Goal: Information Seeking & Learning: Learn about a topic

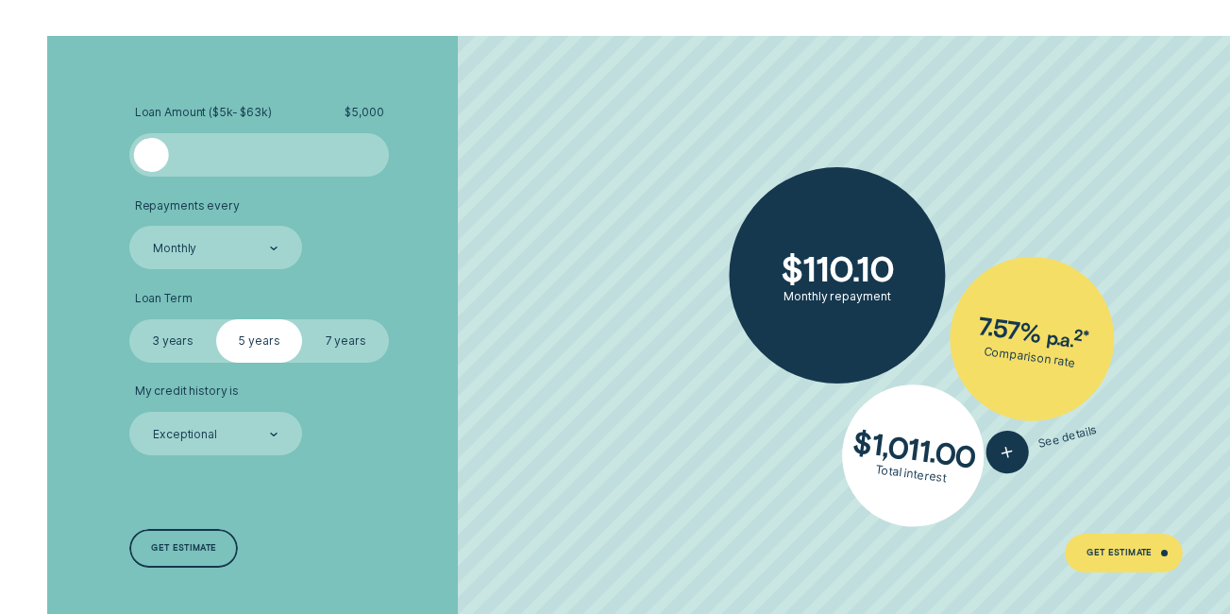
scroll to position [2986, 0]
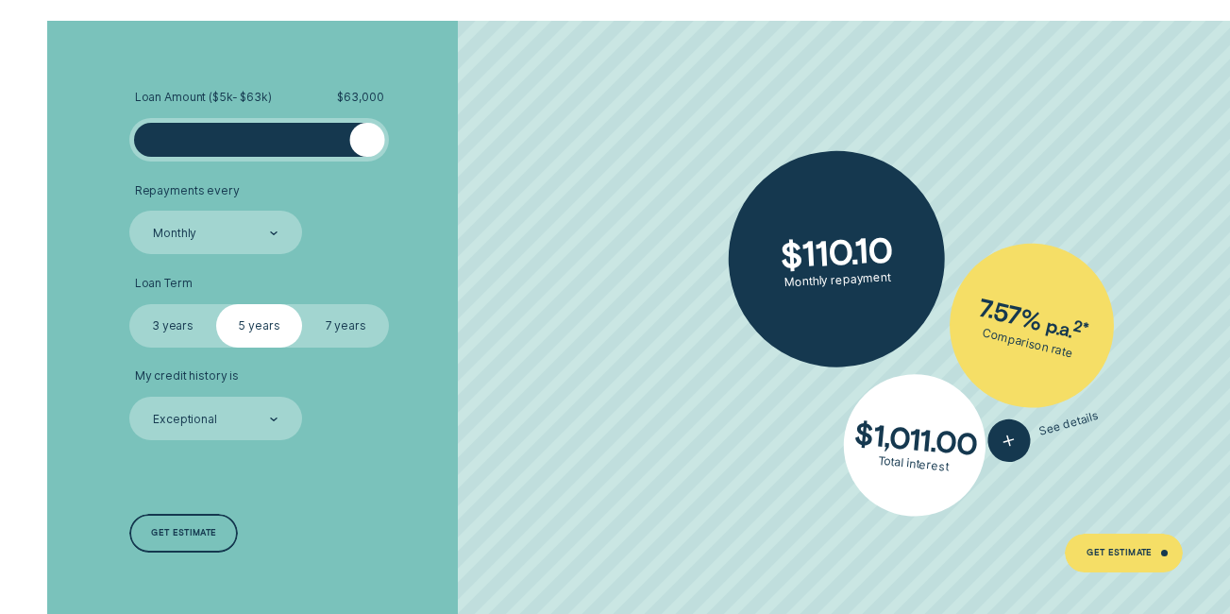
drag, startPoint x: 163, startPoint y: 137, endPoint x: 379, endPoint y: 211, distance: 227.8
click at [379, 211] on ul "Loan Amount ( $5k - $63k ) $ 63,000 Repayments every Monthly Loan Term Select L…" at bounding box center [327, 265] width 396 height 350
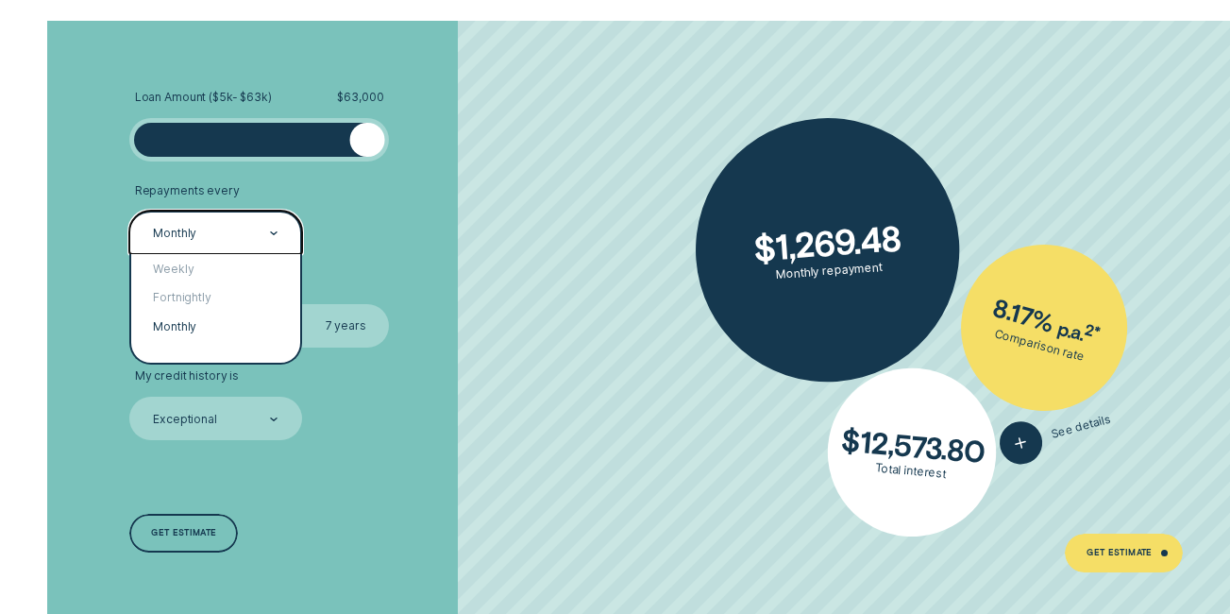
click at [273, 230] on div at bounding box center [274, 233] width 8 height 42
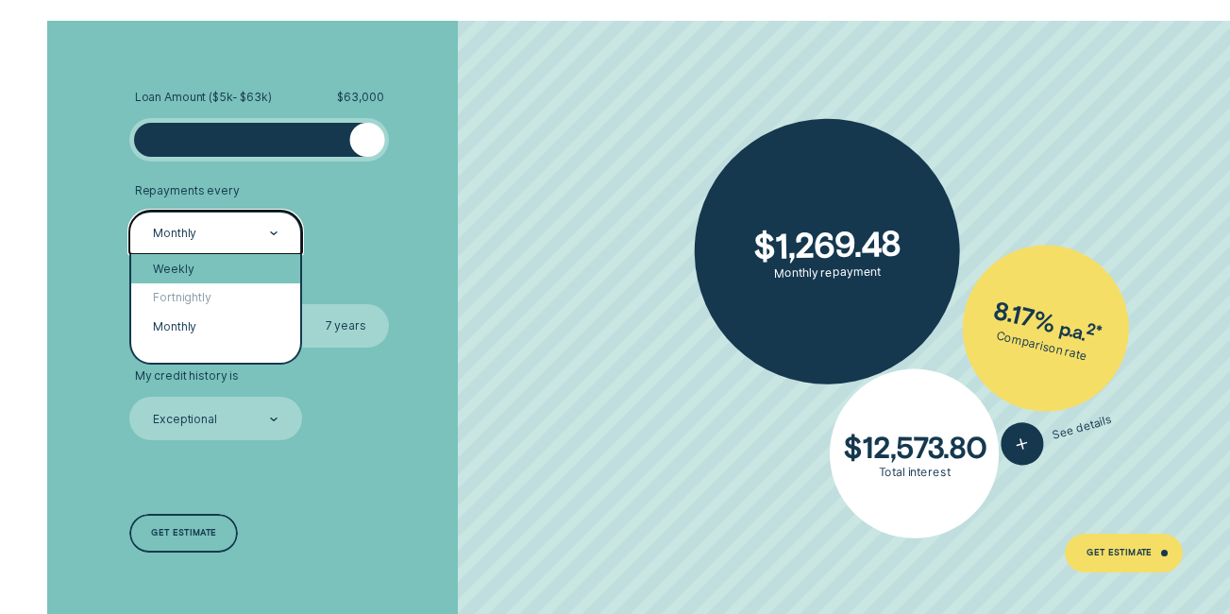
click at [203, 265] on div "Weekly" at bounding box center [215, 268] width 168 height 29
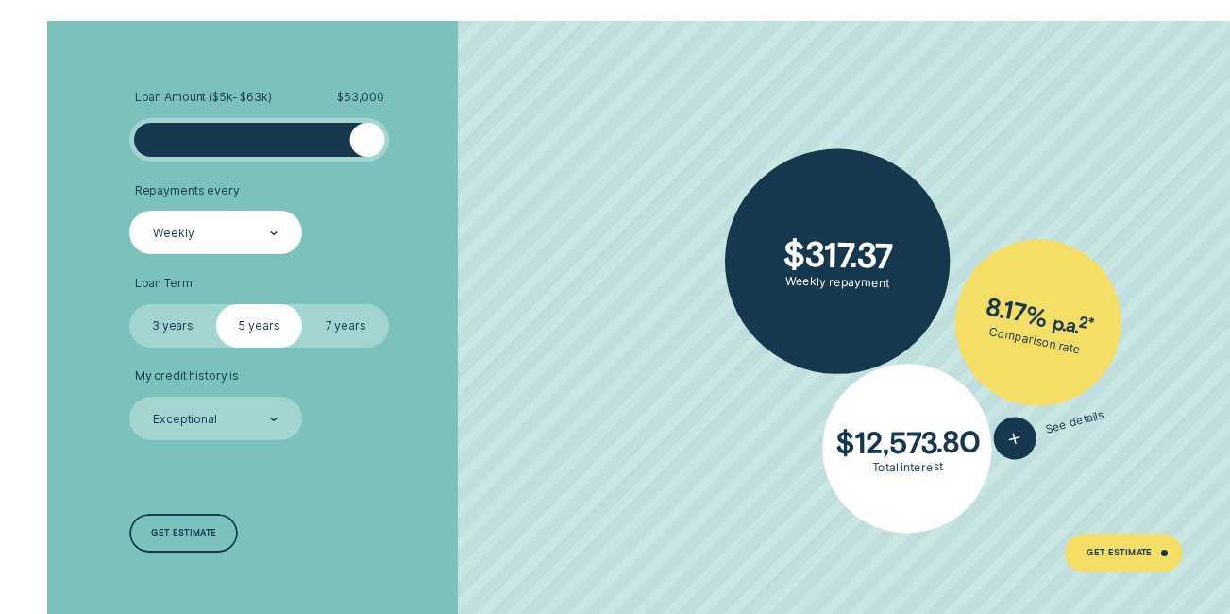
click at [361, 326] on label "7 years" at bounding box center [345, 325] width 87 height 43
click at [302, 304] on input "7 years" at bounding box center [302, 304] width 0 height 0
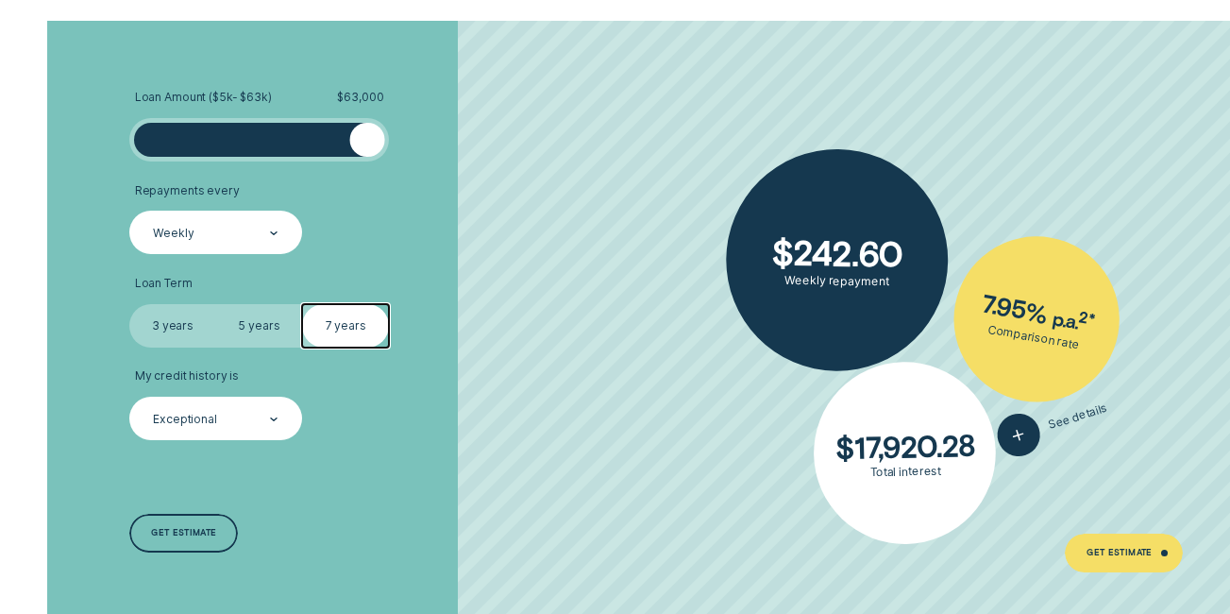
click at [273, 429] on div at bounding box center [274, 419] width 8 height 42
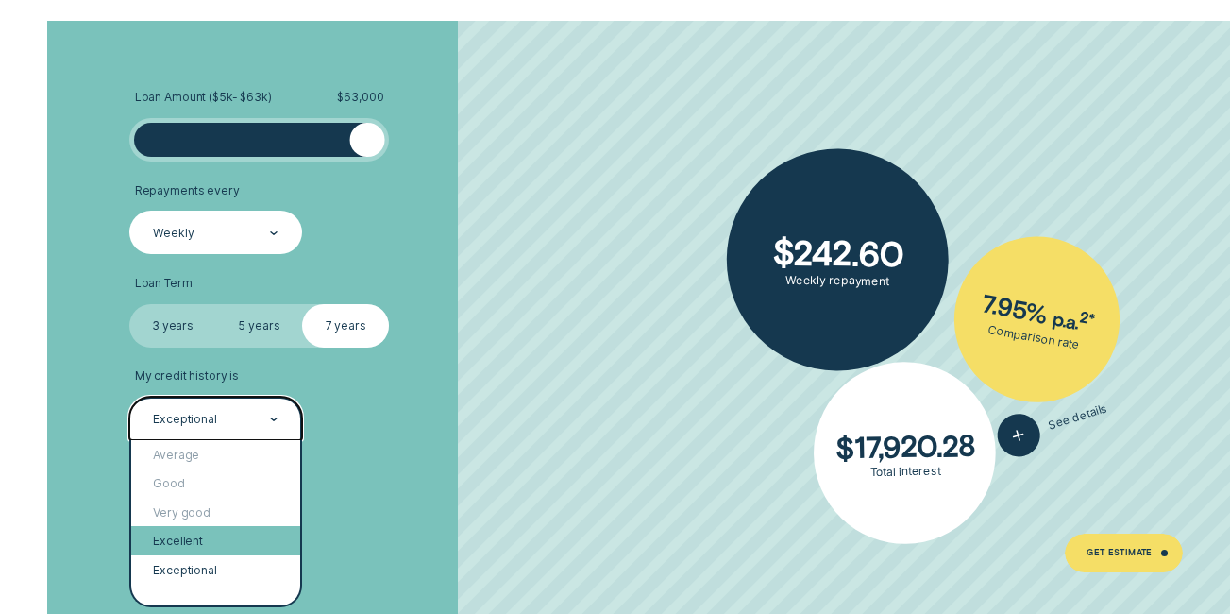
click at [197, 541] on div "Excellent" at bounding box center [215, 540] width 168 height 29
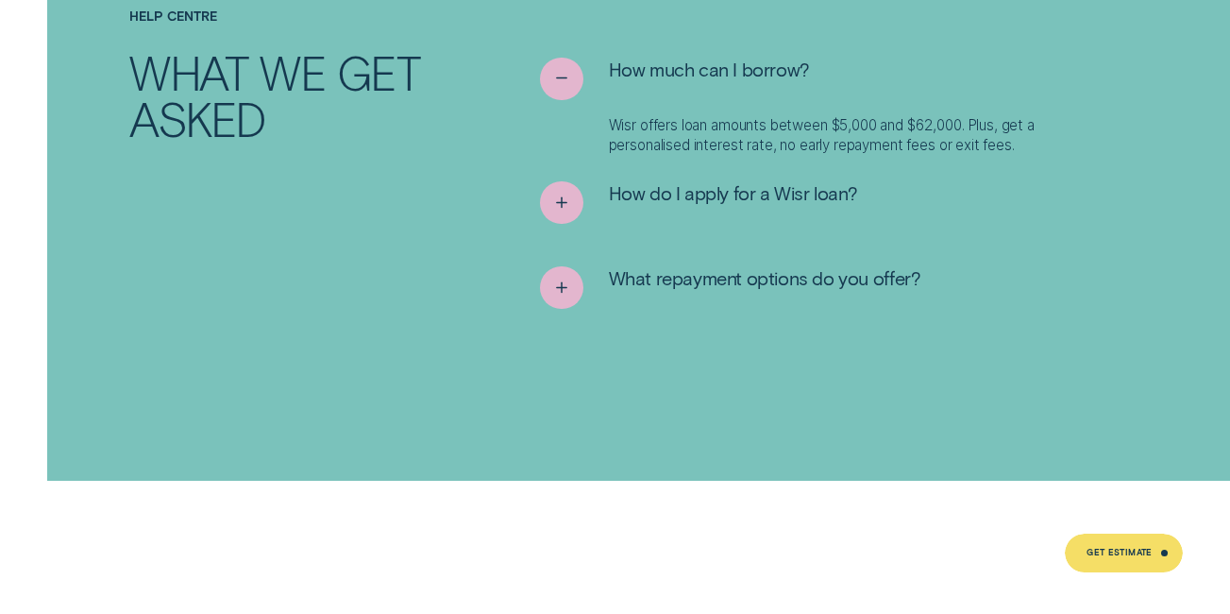
scroll to position [6628, 0]
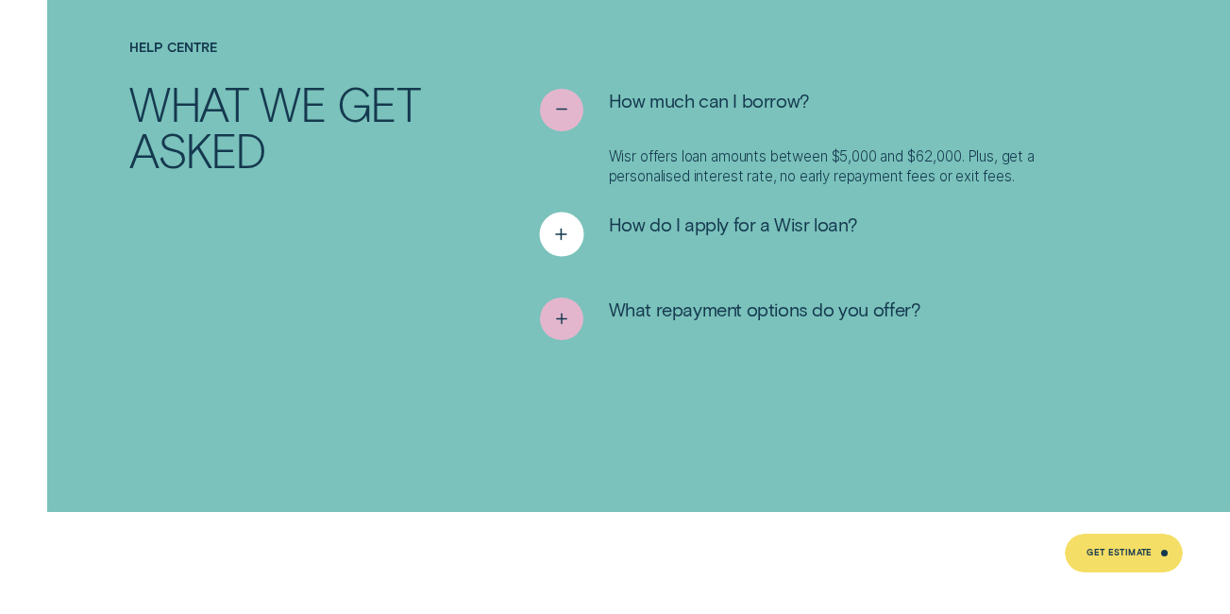
click at [802, 212] on span "How do I apply for a Wisr loan?" at bounding box center [733, 224] width 249 height 24
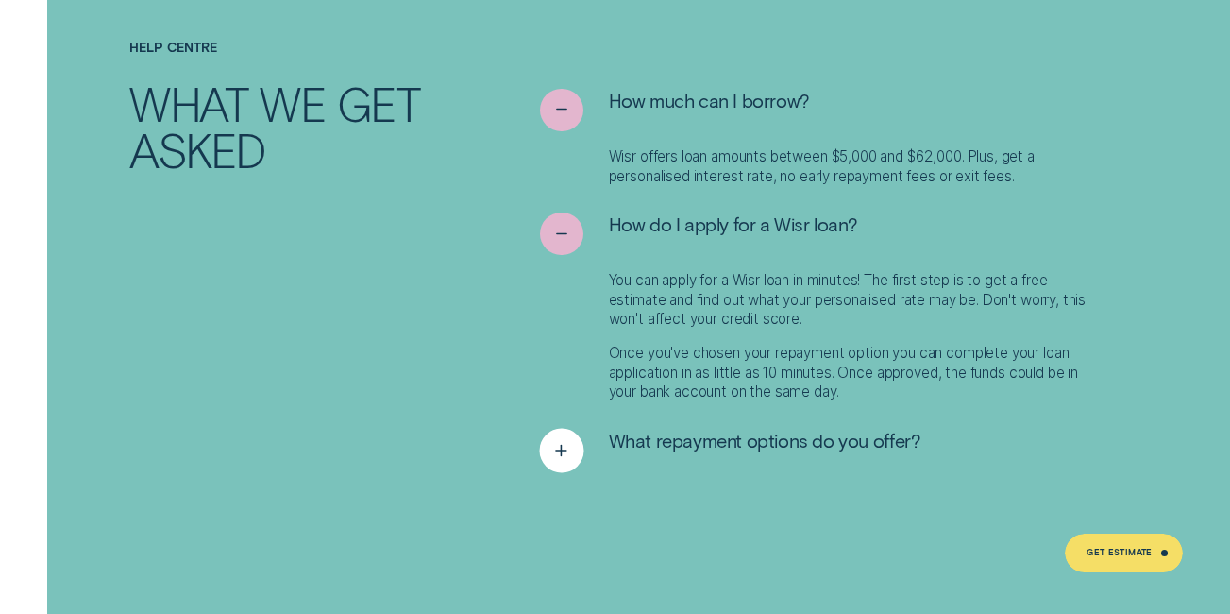
click at [772, 429] on span "What repayment options do you offer?" at bounding box center [765, 441] width 312 height 24
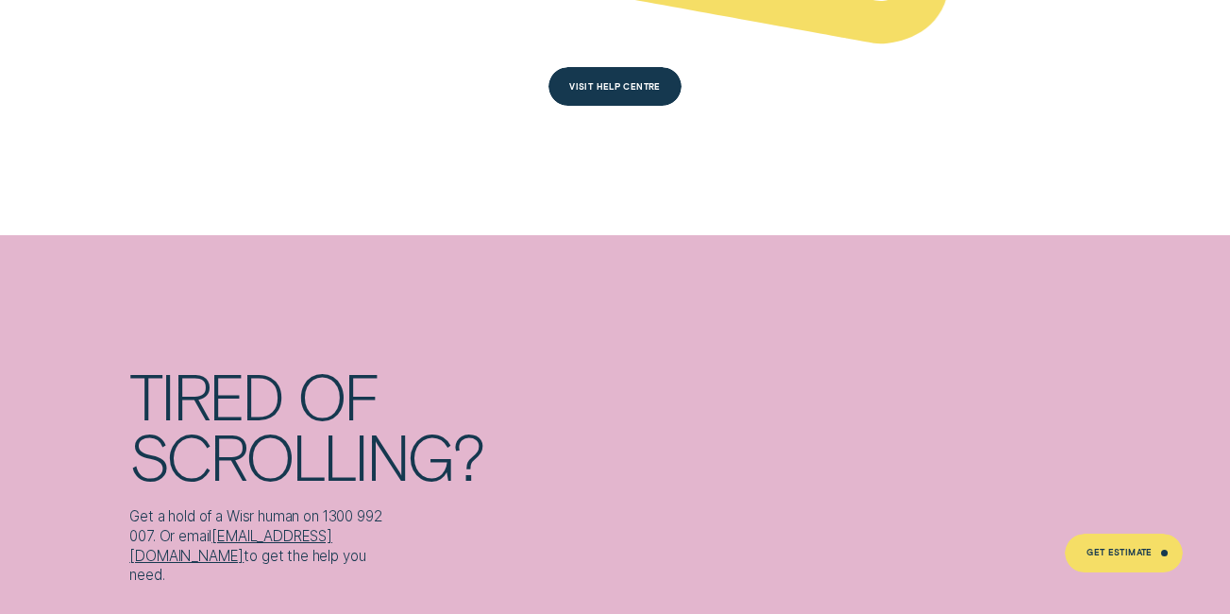
scroll to position [7815, 0]
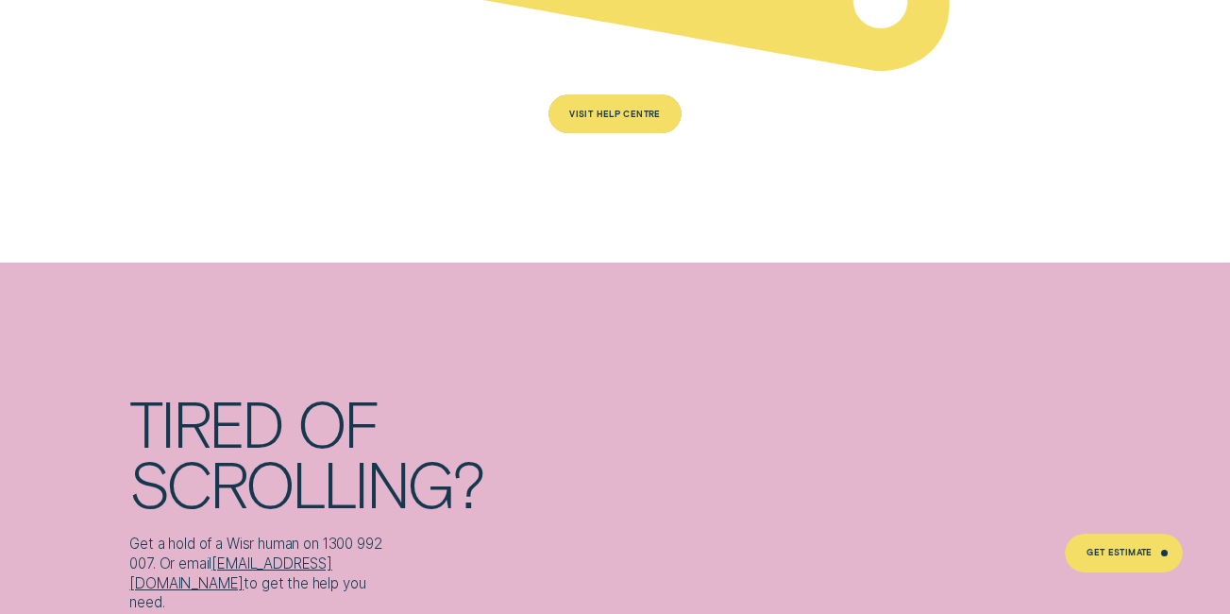
click at [623, 110] on div "Visit Help Centre" at bounding box center [614, 114] width 91 height 8
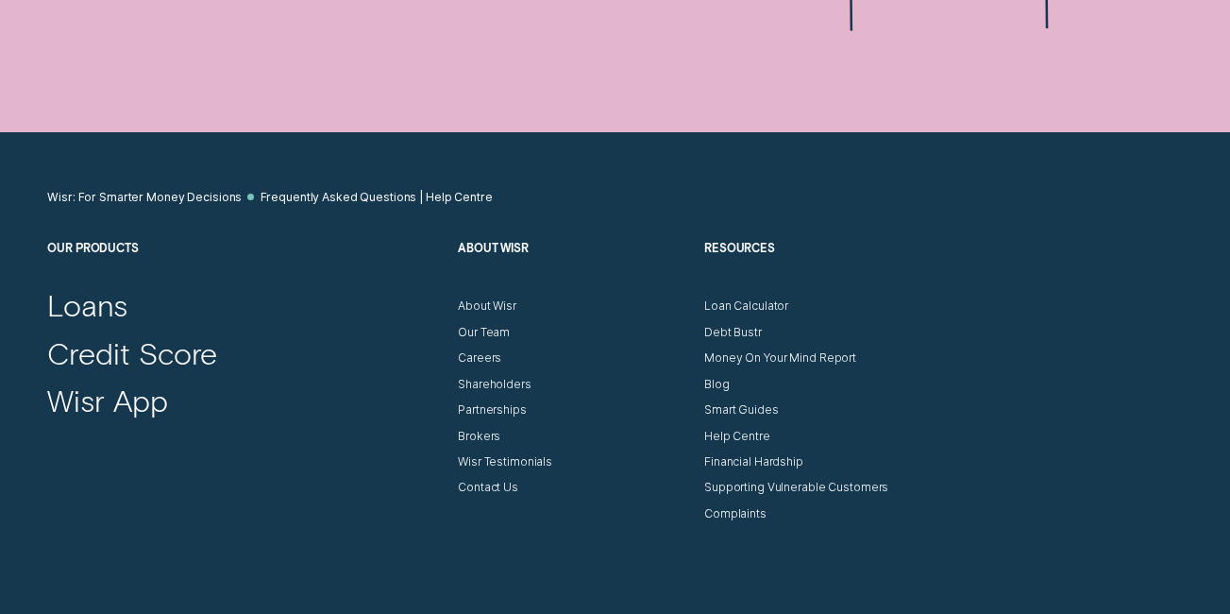
scroll to position [1891, 0]
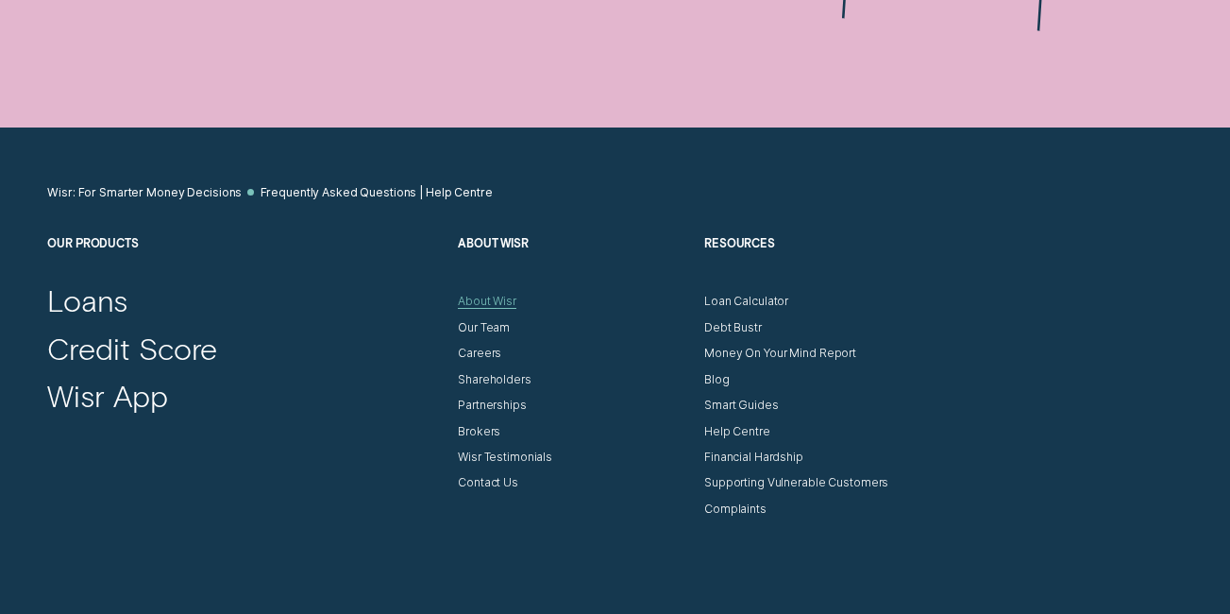
click at [481, 300] on div "About Wisr" at bounding box center [487, 301] width 59 height 14
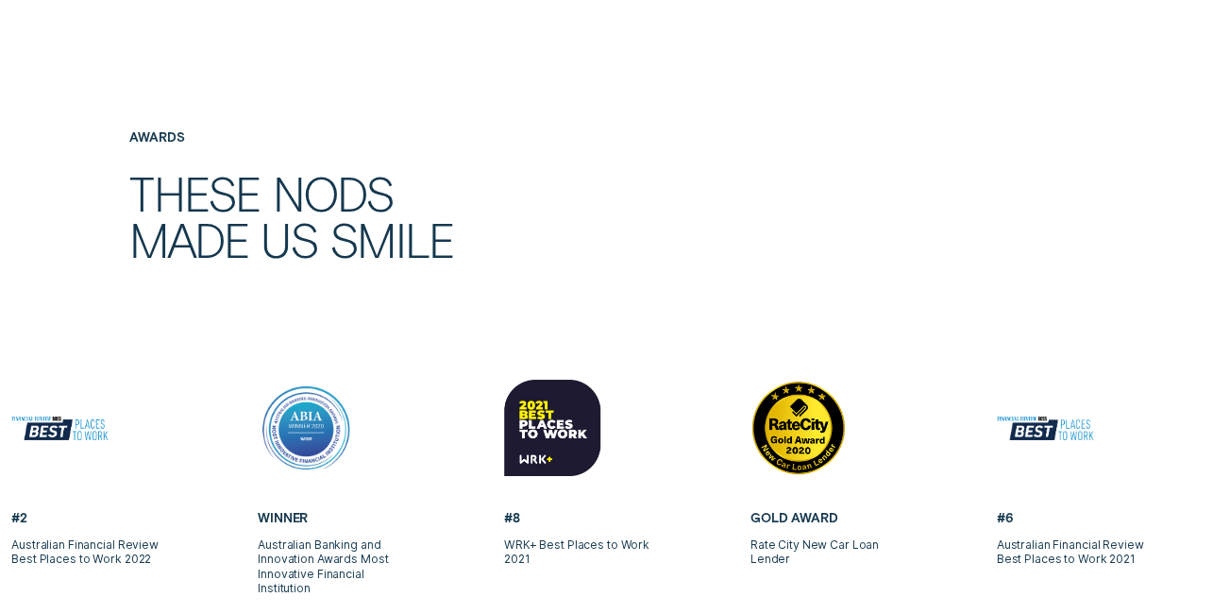
scroll to position [3459, 0]
